Goal: Find specific page/section: Find specific page/section

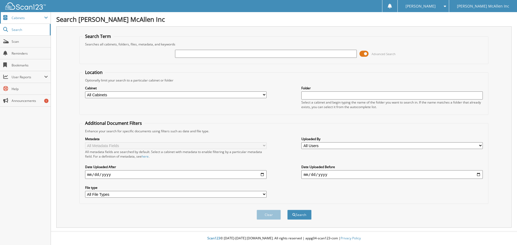
click at [22, 18] on span "Cabinets" at bounding box center [28, 18] width 33 height 5
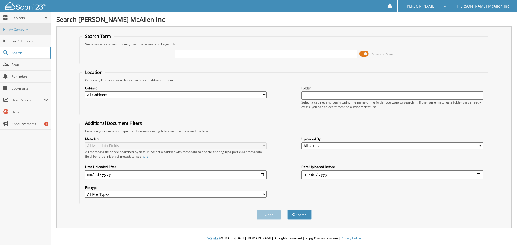
click at [26, 29] on span "My Company" at bounding box center [28, 29] width 40 height 5
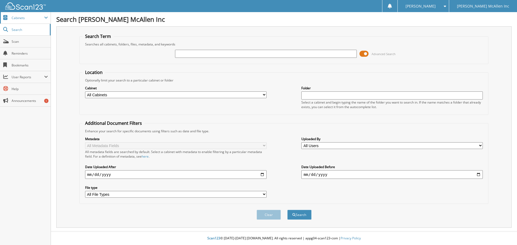
drag, startPoint x: 7, startPoint y: 16, endPoint x: 22, endPoint y: 18, distance: 15.2
click at [8, 16] on span at bounding box center [5, 17] width 5 height 5
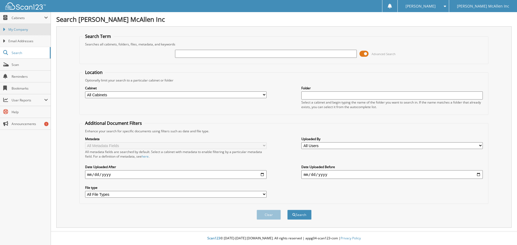
click at [26, 30] on span "My Company" at bounding box center [28, 29] width 40 height 5
